Goal: Transaction & Acquisition: Purchase product/service

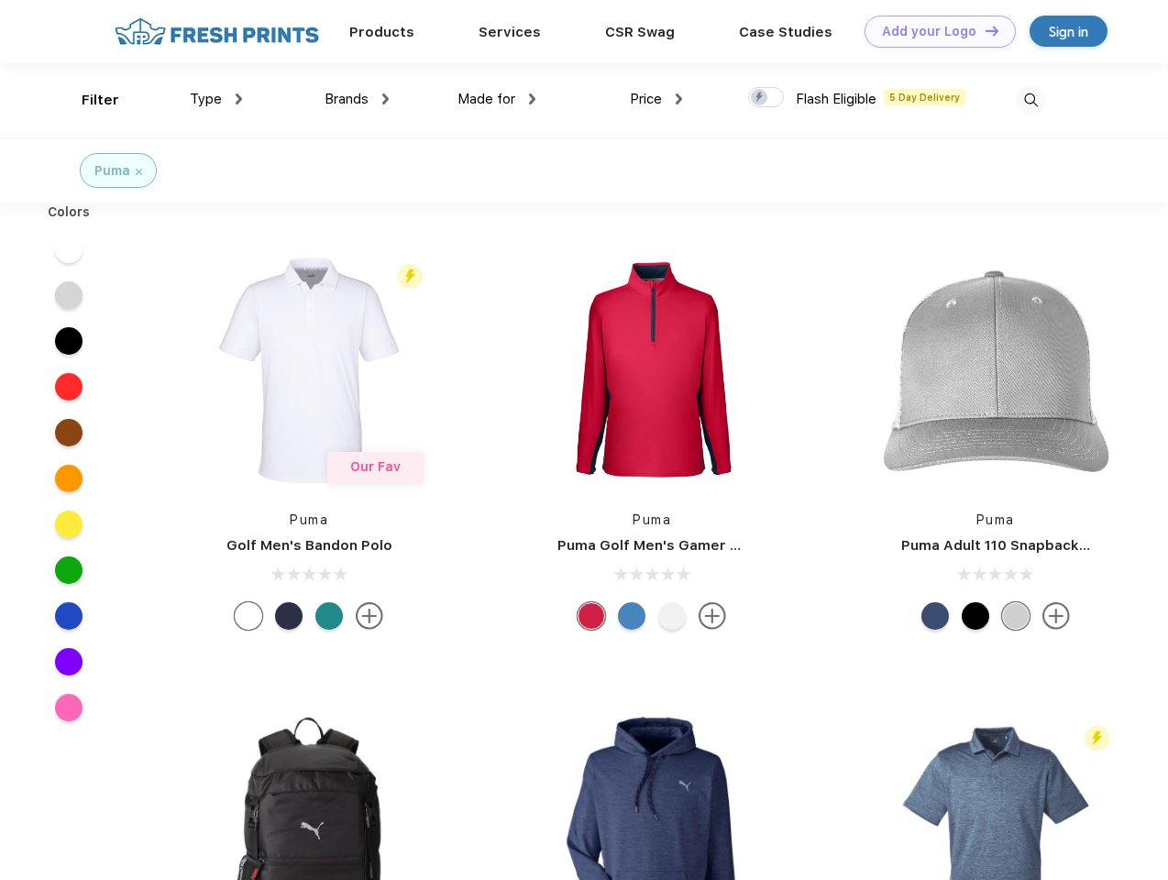
click at [933, 31] on link "Add your Logo Design Tool" at bounding box center [940, 32] width 151 height 32
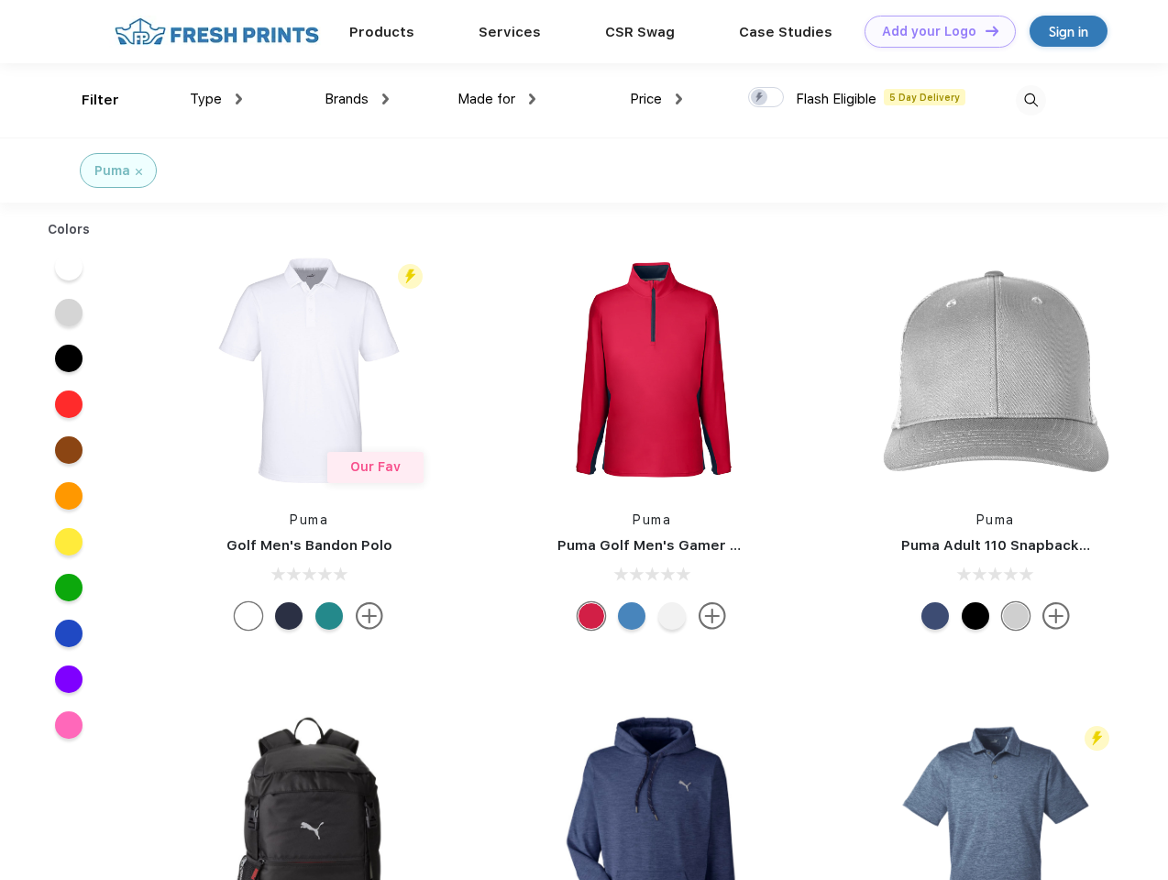
click at [0, 0] on div "Design Tool" at bounding box center [0, 0] width 0 height 0
click at [984, 30] on link "Add your Logo Design Tool" at bounding box center [940, 32] width 151 height 32
click at [88, 100] on div "Filter" at bounding box center [101, 100] width 38 height 21
click at [216, 99] on span "Type" at bounding box center [206, 99] width 32 height 17
click at [357, 99] on span "Brands" at bounding box center [347, 99] width 44 height 17
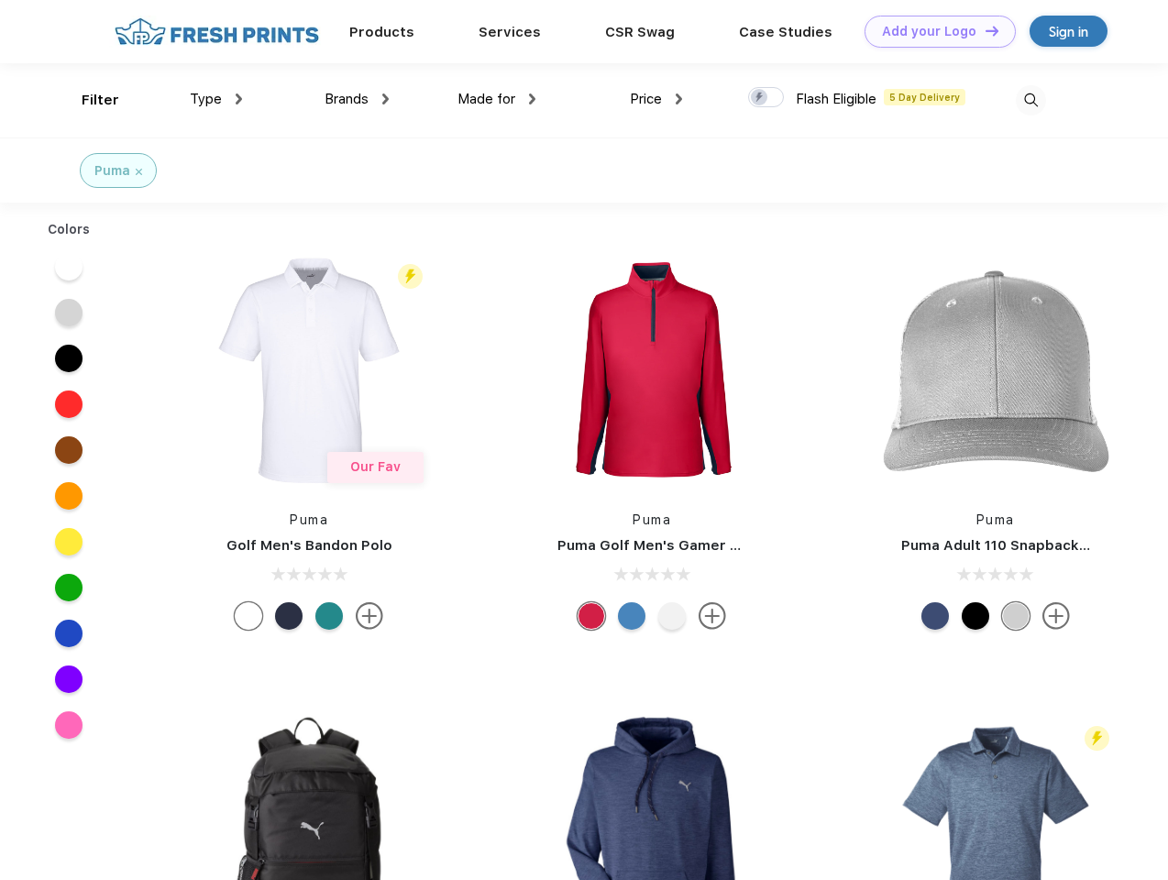
click at [497, 99] on span "Made for" at bounding box center [487, 99] width 58 height 17
click at [657, 99] on span "Price" at bounding box center [646, 99] width 32 height 17
click at [767, 98] on div at bounding box center [766, 97] width 36 height 20
click at [760, 98] on input "checkbox" at bounding box center [754, 92] width 12 height 12
click at [1031, 100] on img at bounding box center [1031, 100] width 30 height 30
